Goal: Book appointment/travel/reservation

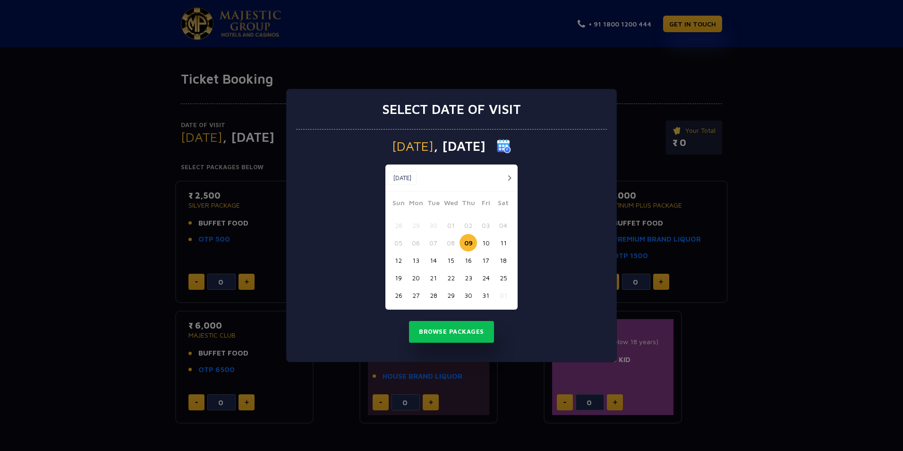
click at [501, 249] on button "11" at bounding box center [503, 242] width 17 height 17
click at [455, 329] on button "Browse Packages" at bounding box center [451, 332] width 85 height 22
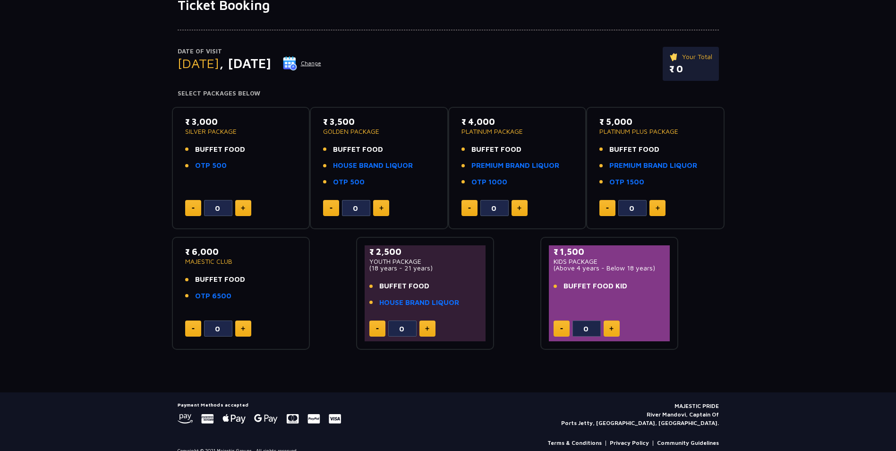
scroll to position [86, 0]
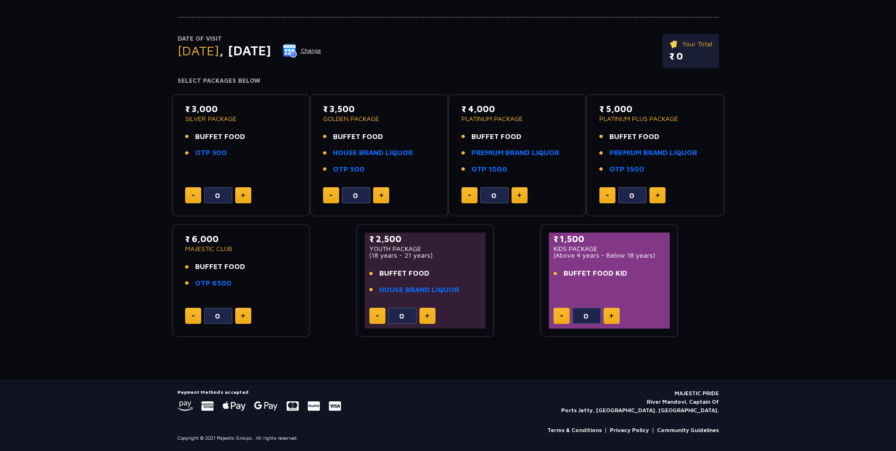
click at [657, 198] on button at bounding box center [658, 195] width 16 height 16
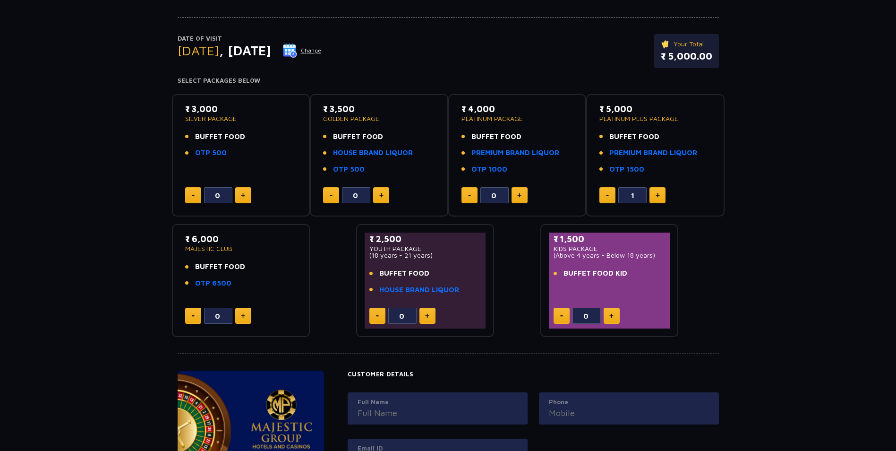
click at [657, 198] on button at bounding box center [658, 195] width 16 height 16
type input "2"
click at [242, 318] on img at bounding box center [243, 315] width 4 height 5
type input "2"
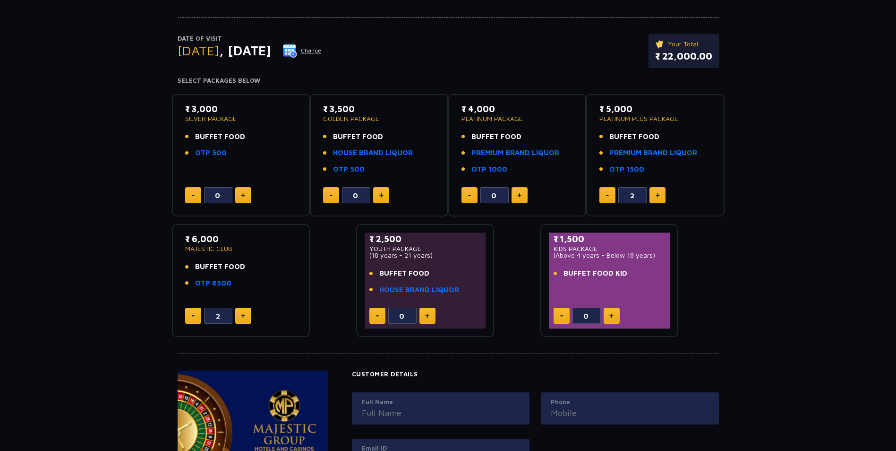
click at [609, 192] on button at bounding box center [608, 195] width 16 height 16
click at [608, 192] on button at bounding box center [608, 195] width 16 height 16
type input "0"
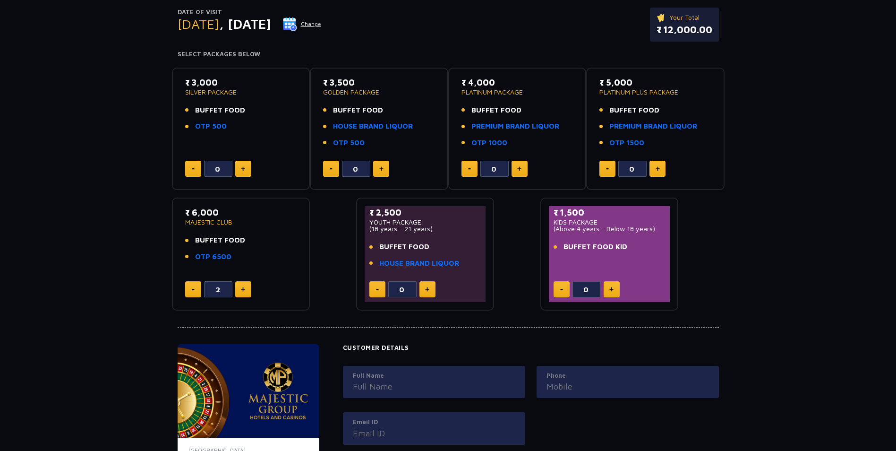
scroll to position [0, 0]
